Goal: Check status

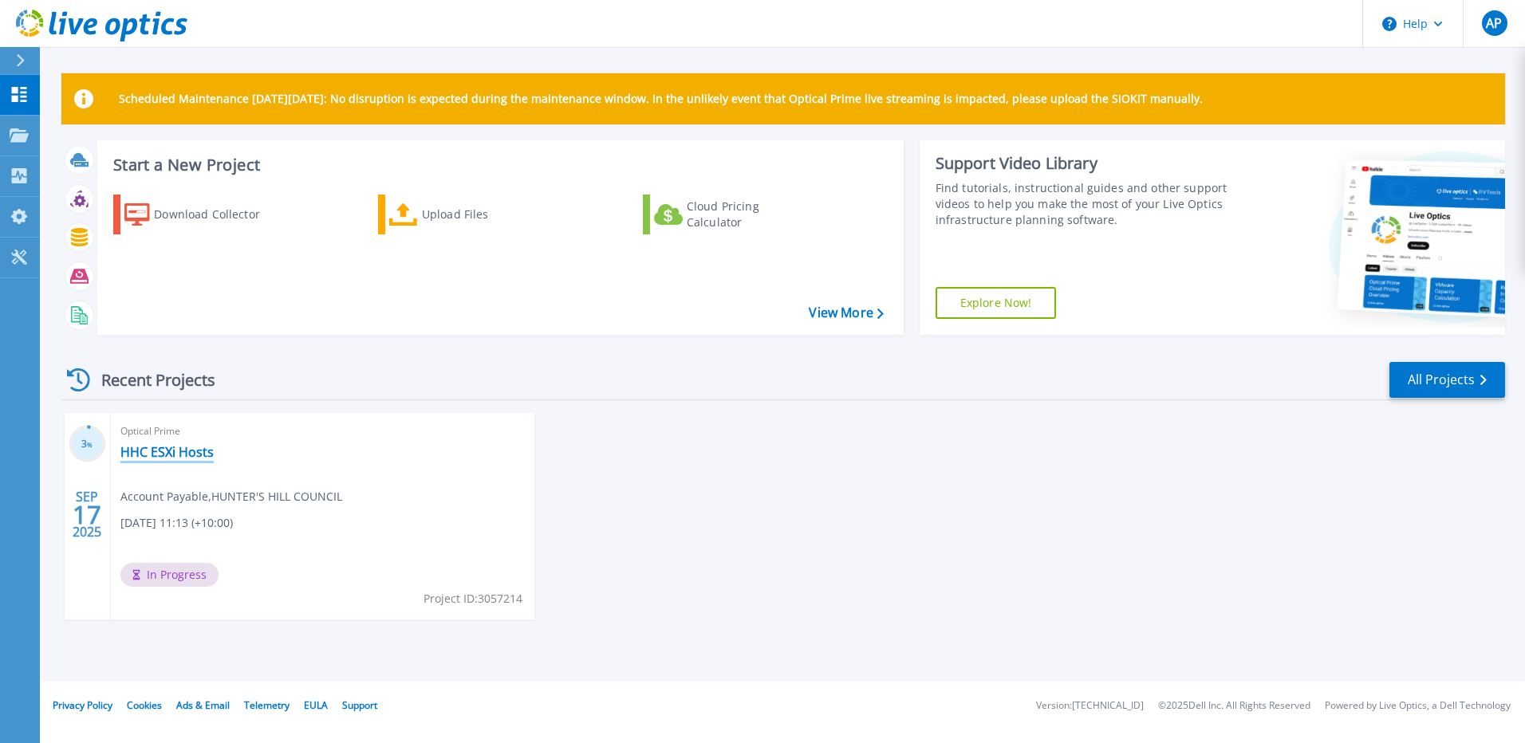
click at [184, 447] on link "HHC ESXi Hosts" at bounding box center [166, 452] width 93 height 16
click at [183, 444] on link "HHC ESXi Hosts" at bounding box center [166, 452] width 93 height 16
